Goal: Task Accomplishment & Management: Complete application form

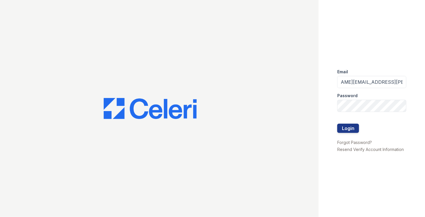
scroll to position [0, 28]
type input "[PERSON_NAME][EMAIL_ADDRESS][PERSON_NAME][DOMAIN_NAME]"
click at [337, 124] on button "Login" at bounding box center [348, 128] width 22 height 9
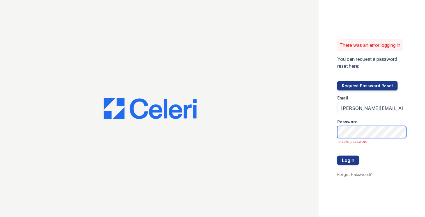
click at [337, 155] on button "Login" at bounding box center [348, 159] width 22 height 9
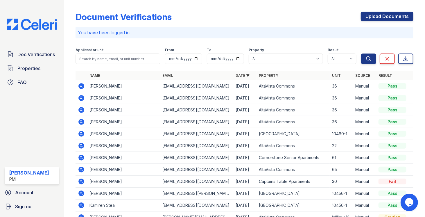
click at [382, 16] on link "Upload Documents" at bounding box center [387, 16] width 53 height 9
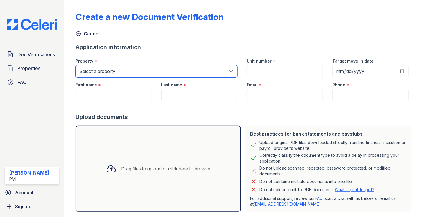
click at [153, 73] on select "Select a property AltaVista Commons Captains Table Apartments Cornerstone Senio…" at bounding box center [157, 71] width 162 height 12
select select "2099"
click at [76, 65] on select "Select a property AltaVista Commons Captains Table Apartments Cornerstone Senio…" at bounding box center [157, 71] width 162 height 12
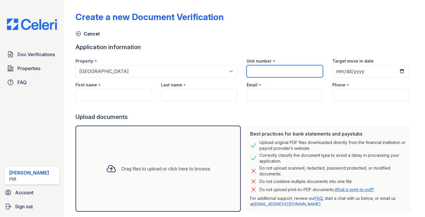
click at [264, 73] on input "Unit number" at bounding box center [285, 71] width 76 height 12
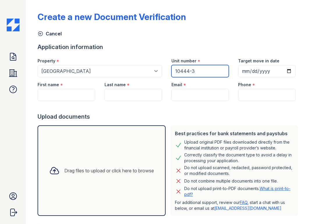
type input "10444-3"
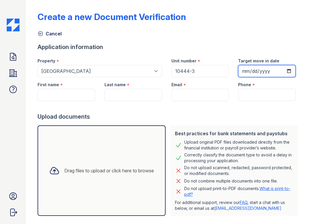
click at [284, 71] on input "Target move in date" at bounding box center [267, 71] width 58 height 12
type input "[DATE]"
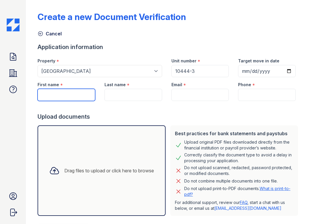
click at [77, 92] on input "First name" at bounding box center [66, 95] width 58 height 12
paste input "Ecssian T. Briggs"
type input "Ecssian T. Briggs"
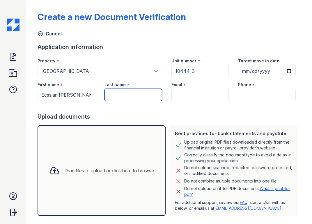
click at [109, 91] on input "Last name" at bounding box center [133, 95] width 58 height 12
paste input "Ecssian T. Briggs"
click at [130, 95] on input "Ecssian T. Briggs" at bounding box center [133, 95] width 58 height 12
type input "Briggs"
click at [94, 93] on div "First name * Ecssian T. Briggs" at bounding box center [66, 89] width 67 height 24
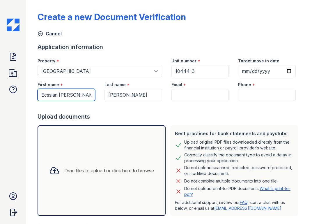
click at [90, 96] on input "Ecssian T. Briggs" at bounding box center [66, 95] width 58 height 12
type input "Ecssian"
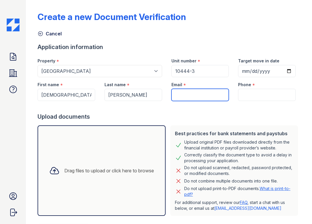
click at [199, 90] on input "Email" at bounding box center [200, 95] width 58 height 12
paste input "obeyeccssian@gmail.com"
type input "obeyeccssian@gmail.com"
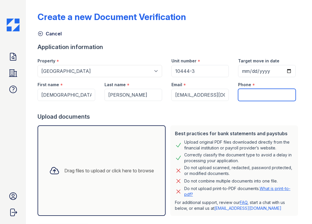
click at [244, 96] on input "Phone" at bounding box center [267, 95] width 58 height 12
paste input "(916) 616-7414"
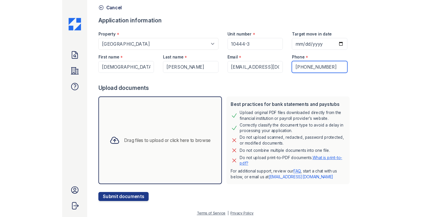
scroll to position [28, 0]
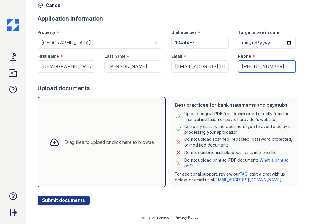
type input "(916) 616-7414"
click at [99, 124] on div "Drag files to upload or click here to browse" at bounding box center [101, 142] width 128 height 91
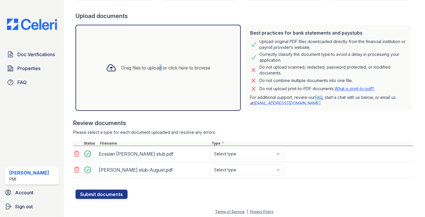
scroll to position [101, 0]
click at [225, 154] on select "Select type Paystub Bank Statement Offer Letter Tax Documents Benefit Award Let…" at bounding box center [247, 153] width 74 height 11
select select "paystub"
click at [210, 148] on select "Select type Paystub Bank Statement Offer Letter Tax Documents Benefit Award Let…" at bounding box center [247, 153] width 74 height 11
click at [234, 165] on select "Select type Paystub Bank Statement Offer Letter Tax Documents Benefit Award Let…" at bounding box center [247, 169] width 74 height 11
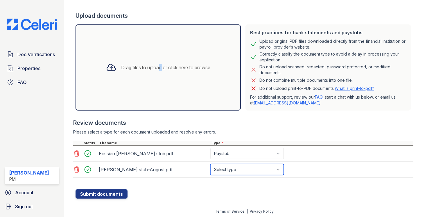
select select "paystub"
click at [210, 164] on select "Select type Paystub Bank Statement Offer Letter Tax Documents Benefit Award Let…" at bounding box center [247, 169] width 74 height 11
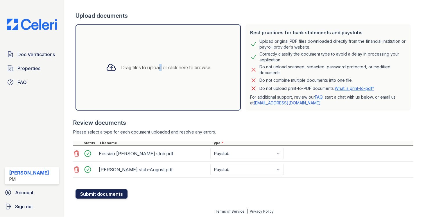
click at [115, 195] on button "Submit documents" at bounding box center [102, 193] width 52 height 9
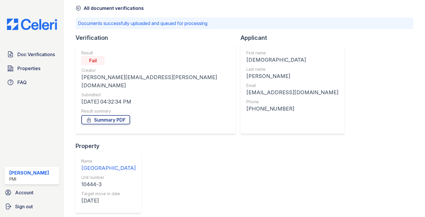
scroll to position [30, 0]
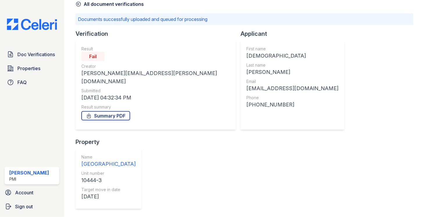
click at [92, 3] on link "All document verifications" at bounding box center [110, 4] width 68 height 7
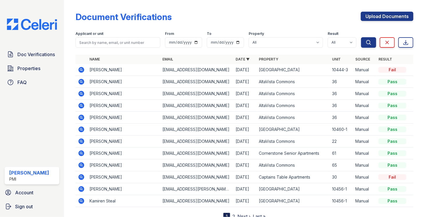
click at [82, 69] on icon at bounding box center [81, 69] width 7 height 7
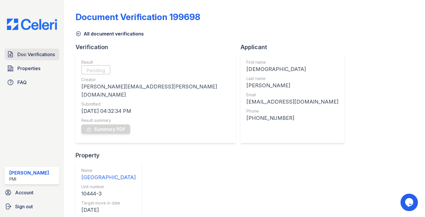
click at [33, 58] on link "Doc Verifications" at bounding box center [32, 55] width 55 height 12
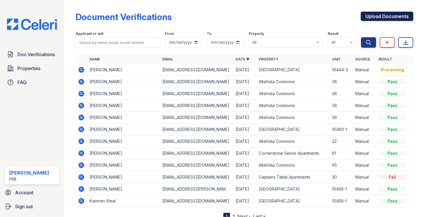
click at [377, 18] on link "Upload Documents" at bounding box center [387, 16] width 53 height 9
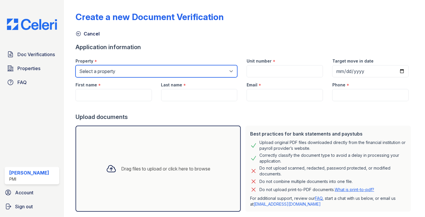
click at [150, 69] on select "Select a property AltaVista Commons Captains Table Apartments Cornerstone Senio…" at bounding box center [157, 71] width 162 height 12
select select "2099"
click at [76, 65] on select "Select a property AltaVista Commons Captains Table Apartments Cornerstone Senio…" at bounding box center [157, 71] width 162 height 12
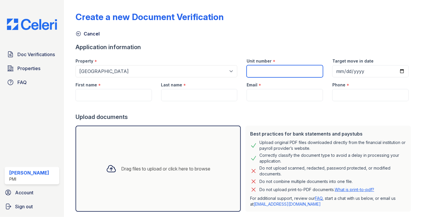
click at [250, 69] on input "Unit number" at bounding box center [285, 71] width 76 height 12
type input "10444-3"
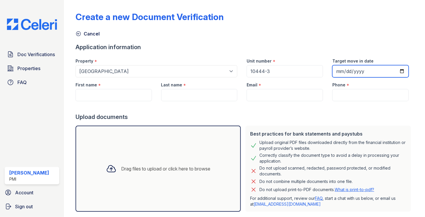
click at [399, 71] on input "Target move in date" at bounding box center [370, 71] width 76 height 12
type input "2025-10-10"
click at [291, 33] on div "Cancel" at bounding box center [245, 32] width 338 height 10
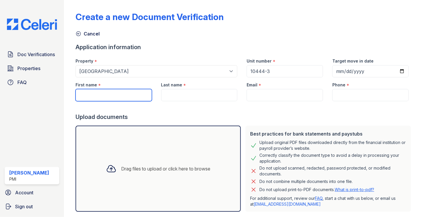
click at [107, 99] on input "First name" at bounding box center [114, 95] width 76 height 12
paste input "(916) 616-7414"
type input "(916) 616-7414"
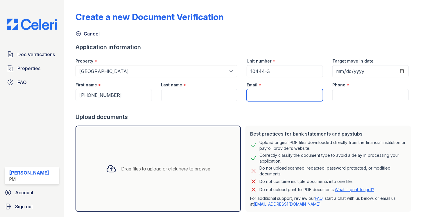
click at [267, 93] on input "Email" at bounding box center [285, 95] width 76 height 12
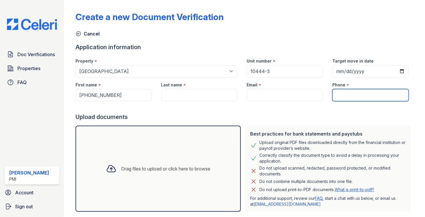
click at [349, 94] on input "Phone" at bounding box center [370, 95] width 76 height 12
paste input "(916) 616-7414"
type input "(916) 616-7414"
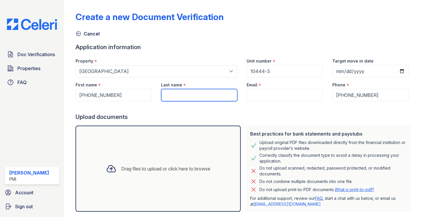
click at [183, 93] on input "Last name" at bounding box center [199, 95] width 76 height 12
paste input "Ecssian"
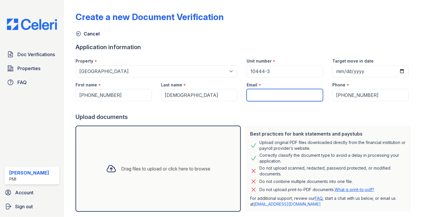
click at [256, 95] on input "Email" at bounding box center [285, 95] width 76 height 12
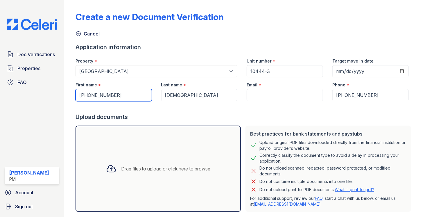
drag, startPoint x: 137, startPoint y: 96, endPoint x: 67, endPoint y: 95, distance: 70.9
click at [67, 95] on div "Create a new Document Verification Cancel Application information Property * Se…" at bounding box center [244, 108] width 361 height 217
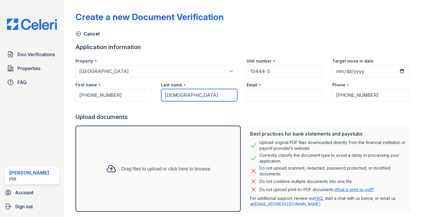
click at [188, 95] on input "Ecssian" at bounding box center [199, 95] width 76 height 12
paste input "Briggs"
drag, startPoint x: 180, startPoint y: 95, endPoint x: 144, endPoint y: 92, distance: 36.4
click at [144, 92] on div "First name * (916) 616-7414 Last name * EcssianBriggs Email * Phone * (916) 616…" at bounding box center [242, 89] width 343 height 24
type input "[PERSON_NAME]"
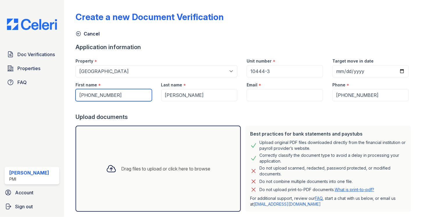
drag, startPoint x: 130, startPoint y: 95, endPoint x: 74, endPoint y: 95, distance: 56.4
click at [74, 95] on div "First name * (916) 616-7414" at bounding box center [114, 89] width 86 height 24
paste input "[DEMOGRAPHIC_DATA]"
type input "[DEMOGRAPHIC_DATA]"
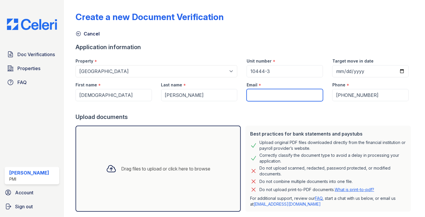
click at [264, 92] on input "Email" at bounding box center [285, 95] width 76 height 12
paste input "[EMAIL_ADDRESS][DOMAIN_NAME]"
type input "[EMAIL_ADDRESS][DOMAIN_NAME]"
click at [333, 117] on div "Upload documents" at bounding box center [245, 117] width 338 height 8
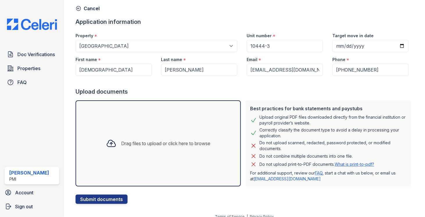
scroll to position [31, 0]
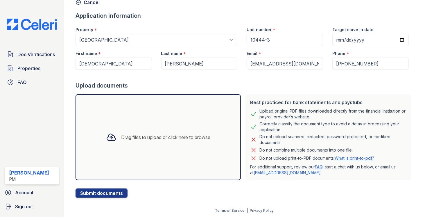
click at [111, 139] on icon at bounding box center [111, 137] width 10 height 10
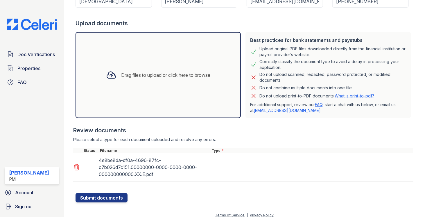
scroll to position [98, 0]
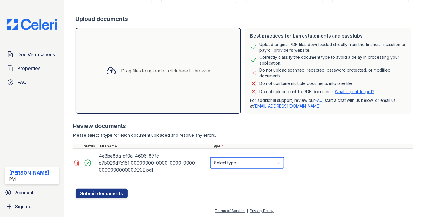
click at [233, 158] on select "Select type Paystub Bank Statement Offer Letter Tax Documents Benefit Award Let…" at bounding box center [247, 162] width 74 height 11
select select "tax_documents"
click at [210, 157] on select "Select type Paystub Bank Statement Offer Letter Tax Documents Benefit Award Let…" at bounding box center [247, 162] width 74 height 11
click at [190, 187] on div at bounding box center [245, 186] width 338 height 6
click at [110, 74] on icon at bounding box center [111, 70] width 10 height 10
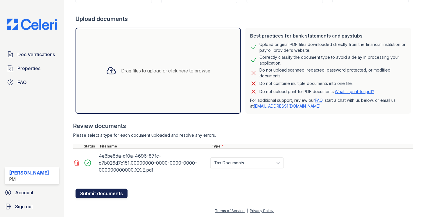
click at [111, 192] on button "Submit documents" at bounding box center [102, 193] width 52 height 9
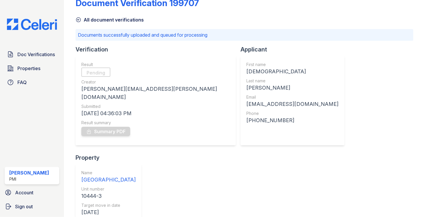
scroll to position [16, 0]
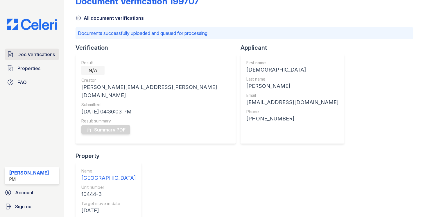
click at [39, 55] on span "Doc Verifications" at bounding box center [35, 54] width 37 height 7
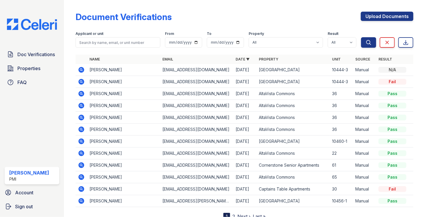
click at [383, 69] on div "N/A" at bounding box center [393, 70] width 28 height 6
click at [105, 69] on td "[PERSON_NAME]" at bounding box center [123, 70] width 73 height 12
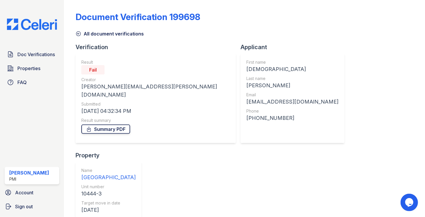
click at [108, 124] on link "Summary PDF" at bounding box center [105, 128] width 49 height 9
drag, startPoint x: 224, startPoint y: 69, endPoint x: 196, endPoint y: 67, distance: 27.4
click at [241, 67] on div "First name Ecssian Last name Briggs Email obeyeccssian@gmail.com Phone +1916616…" at bounding box center [293, 98] width 104 height 90
copy div "Ecssian"
drag, startPoint x: 220, startPoint y: 87, endPoint x: 197, endPoint y: 85, distance: 23.4
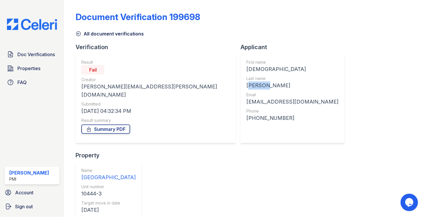
click at [241, 85] on div "First name Ecssian Last name Briggs Email obeyeccssian@gmail.com Phone +1916616…" at bounding box center [293, 98] width 104 height 90
copy div "Briggs"
drag, startPoint x: 261, startPoint y: 102, endPoint x: 210, endPoint y: 101, distance: 50.6
click at [241, 101] on div "First name Ecssian Last name Briggs Email obeyeccssian@gmail.com Phone +1916616…" at bounding box center [293, 98] width 104 height 90
copy div "obeyeccssian@gmail.com"
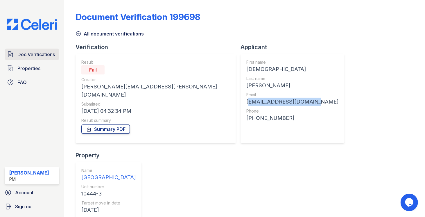
click at [28, 53] on span "Doc Verifications" at bounding box center [35, 54] width 37 height 7
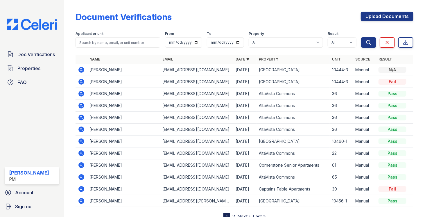
drag, startPoint x: 117, startPoint y: 70, endPoint x: 88, endPoint y: 69, distance: 28.8
click at [88, 69] on td "Ecssian Briggs" at bounding box center [123, 70] width 73 height 12
click at [371, 15] on link "Upload Documents" at bounding box center [387, 16] width 53 height 9
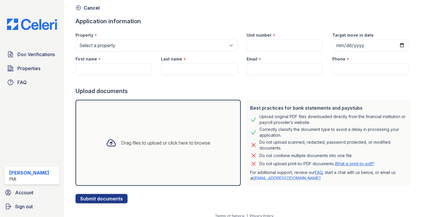
scroll to position [31, 0]
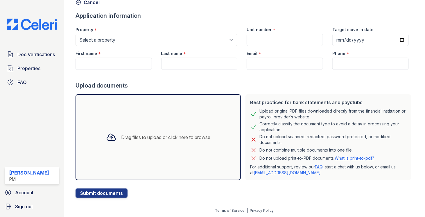
click at [111, 146] on div "Drag files to upload or click here to browse" at bounding box center [158, 137] width 114 height 20
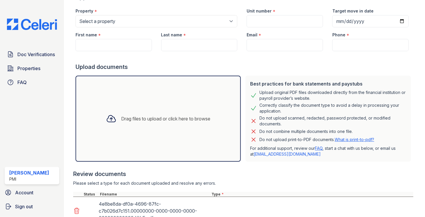
scroll to position [98, 0]
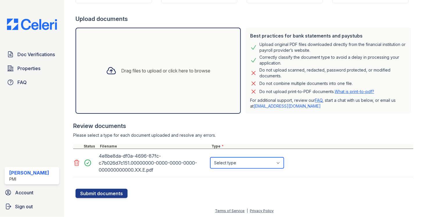
click at [237, 163] on select "Select type Paystub Bank Statement Offer Letter Tax Documents Benefit Award Let…" at bounding box center [247, 162] width 74 height 11
select select "tax_documents"
click at [210, 157] on select "Select type Paystub Bank Statement Offer Letter Tax Documents Benefit Award Let…" at bounding box center [247, 162] width 74 height 11
click at [67, 125] on main "Create a new Document Verification Cancel Application information Property * Se…" at bounding box center [244, 108] width 361 height 217
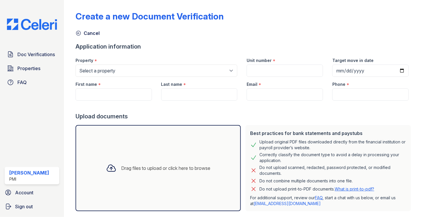
scroll to position [0, 0]
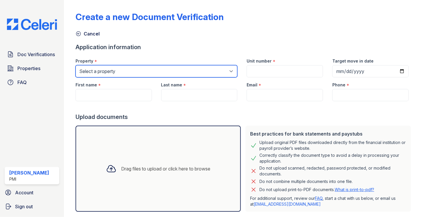
click at [130, 72] on select "Select a property AltaVista Commons Captains Table Apartments Cornerstone Senio…" at bounding box center [157, 71] width 162 height 12
select select "2099"
click at [76, 65] on select "Select a property AltaVista Commons Captains Table Apartments Cornerstone Senio…" at bounding box center [157, 71] width 162 height 12
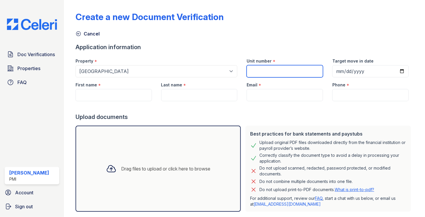
click at [264, 71] on input "Unit number" at bounding box center [285, 71] width 76 height 12
paste input "10444-3"
type input "10444-3"
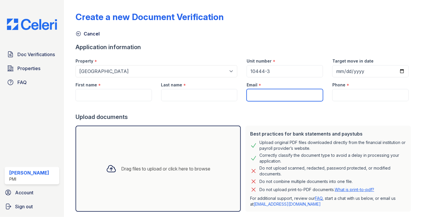
click at [281, 94] on input "Email" at bounding box center [285, 95] width 76 height 12
paste input "[EMAIL_ADDRESS][DOMAIN_NAME]"
type input "[EMAIL_ADDRESS][DOMAIN_NAME]"
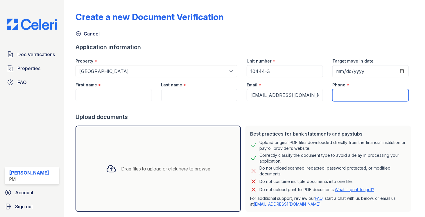
click at [341, 89] on input "Phone" at bounding box center [370, 95] width 76 height 12
paste input "[PHONE_NUMBER]"
click at [337, 96] on input "[PHONE_NUMBER]" at bounding box center [370, 95] width 76 height 12
type input "19166167414"
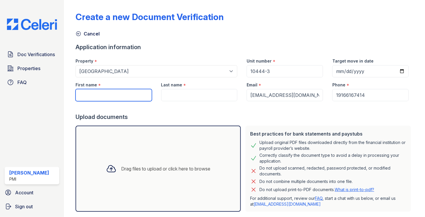
click at [115, 91] on input "First name" at bounding box center [114, 95] width 76 height 12
paste input "Ecssian"
type input "Ecssian"
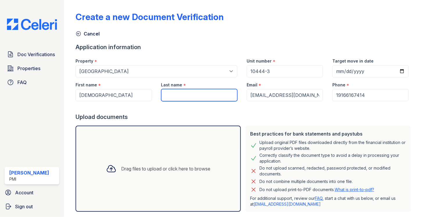
click at [178, 95] on input "Last name" at bounding box center [199, 95] width 76 height 12
paste input "Briggs"
type input "Briggs"
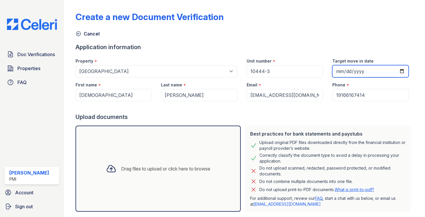
click at [399, 71] on input "Target move in date" at bounding box center [370, 71] width 76 height 12
type input "2025-10-10"
click at [302, 118] on div "Upload documents" at bounding box center [245, 117] width 338 height 8
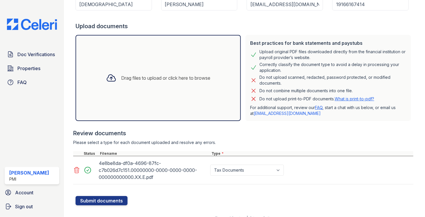
scroll to position [98, 0]
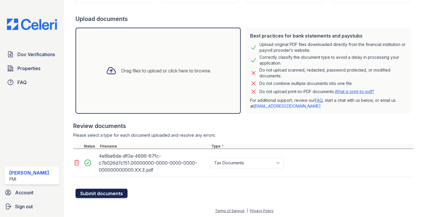
click at [88, 193] on button "Submit documents" at bounding box center [102, 193] width 52 height 9
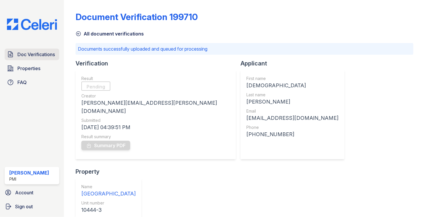
click at [24, 59] on link "Doc Verifications" at bounding box center [32, 55] width 55 height 12
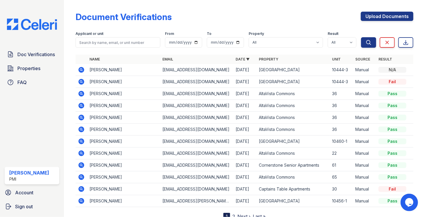
click at [158, 71] on td "[PERSON_NAME]" at bounding box center [123, 70] width 73 height 12
click at [81, 71] on icon at bounding box center [81, 70] width 6 height 6
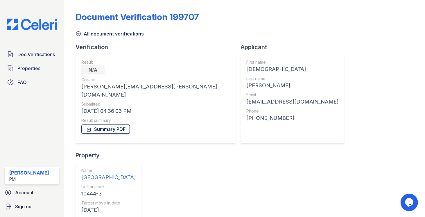
click at [104, 124] on link "Summary PDF" at bounding box center [105, 128] width 49 height 9
drag, startPoint x: 303, startPoint y: 85, endPoint x: 284, endPoint y: 83, distance: 19.3
click at [142, 162] on div "Name [GEOGRAPHIC_DATA] Unit number 10444-3 Target move in date [DATE]" at bounding box center [109, 192] width 66 height 60
copy div "10444-3"
drag, startPoint x: 250, startPoint y: 103, endPoint x: 198, endPoint y: 104, distance: 52.3
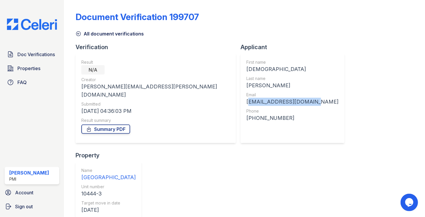
click at [241, 104] on div "First name Ecssian Last name Briggs Email obeyeccssian@gmail.com Phone +1916616…" at bounding box center [293, 98] width 104 height 90
copy div "[EMAIL_ADDRESS][DOMAIN_NAME]"
drag, startPoint x: 234, startPoint y: 119, endPoint x: 199, endPoint y: 119, distance: 35.2
click at [241, 119] on div "First name Ecssian Last name Briggs Email obeyeccssian@gmail.com Phone +1916616…" at bounding box center [293, 98] width 104 height 90
copy div "+19166167414"
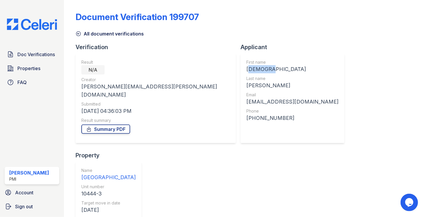
drag, startPoint x: 225, startPoint y: 69, endPoint x: 194, endPoint y: 67, distance: 31.1
click at [241, 67] on div "First name Ecssian Last name Briggs Email obeyeccssian@gmail.com Phone +1916616…" at bounding box center [293, 98] width 104 height 90
copy div "Ecssian"
drag, startPoint x: 205, startPoint y: 86, endPoint x: 197, endPoint y: 85, distance: 8.5
click at [241, 85] on div "First name Ecssian Last name Briggs Email obeyeccssian@gmail.com Phone +1916616…" at bounding box center [293, 98] width 104 height 90
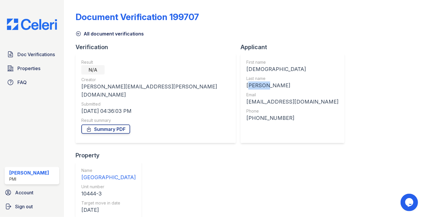
copy div "Briggs"
click at [35, 57] on span "Doc Verifications" at bounding box center [35, 54] width 37 height 7
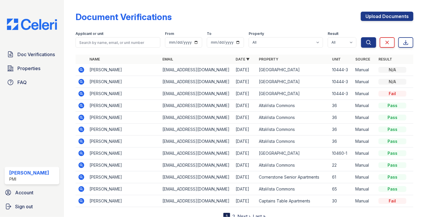
click at [112, 71] on td "[PERSON_NAME]" at bounding box center [123, 70] width 73 height 12
click at [82, 70] on icon at bounding box center [81, 69] width 7 height 7
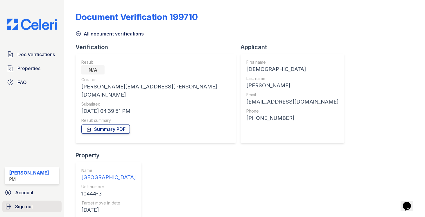
click at [25, 207] on span "Sign out" at bounding box center [24, 206] width 18 height 7
